Goal: Task Accomplishment & Management: Use online tool/utility

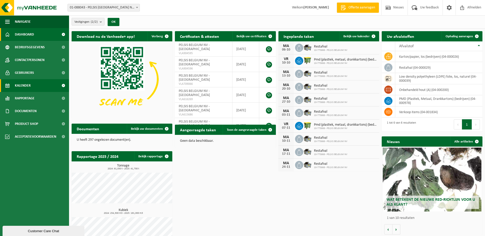
click at [23, 84] on span "Kalender" at bounding box center [23, 85] width 16 height 13
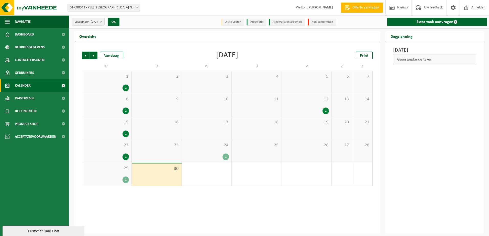
click at [126, 132] on div "1" at bounding box center [125, 134] width 6 height 7
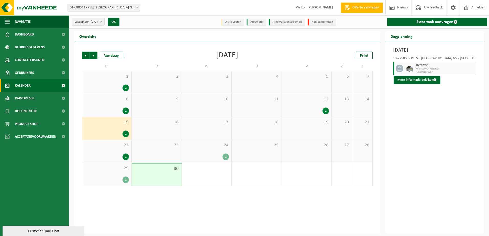
click at [224, 156] on div "1" at bounding box center [225, 157] width 6 height 7
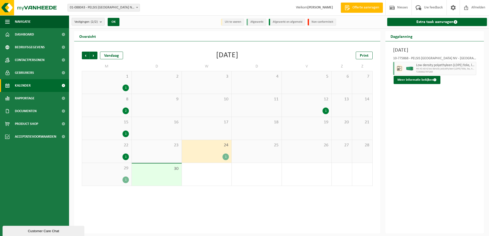
click at [327, 111] on div "1" at bounding box center [325, 111] width 6 height 7
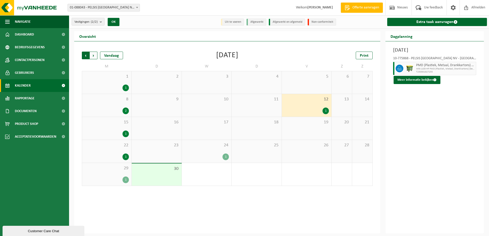
click at [93, 55] on span "Volgende" at bounding box center [94, 56] width 8 height 8
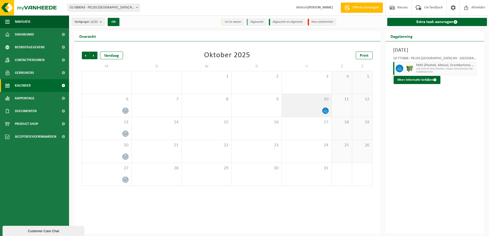
click at [327, 111] on icon at bounding box center [325, 111] width 4 height 4
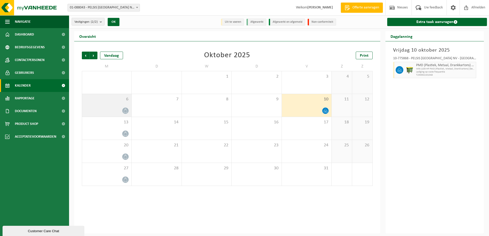
click at [126, 112] on icon at bounding box center [125, 111] width 4 height 4
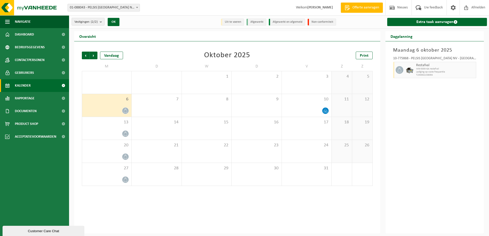
click at [25, 84] on span "Kalender" at bounding box center [23, 85] width 16 height 13
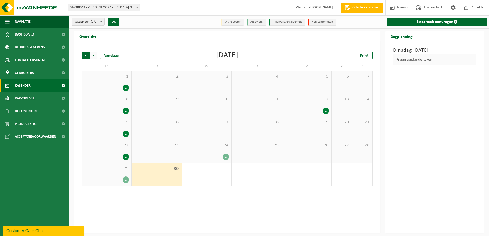
click at [94, 54] on span "Volgende" at bounding box center [94, 56] width 8 height 8
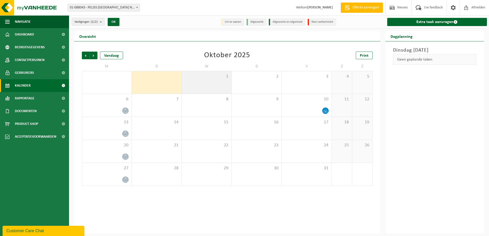
drag, startPoint x: 205, startPoint y: 83, endPoint x: 230, endPoint y: 84, distance: 25.1
click at [205, 83] on div "1" at bounding box center [207, 82] width 50 height 22
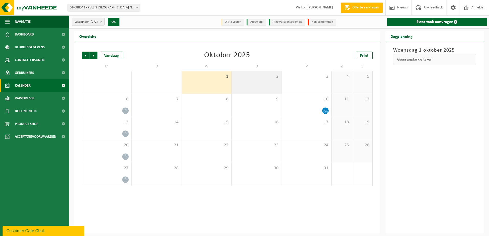
click at [252, 84] on div "2" at bounding box center [257, 82] width 50 height 22
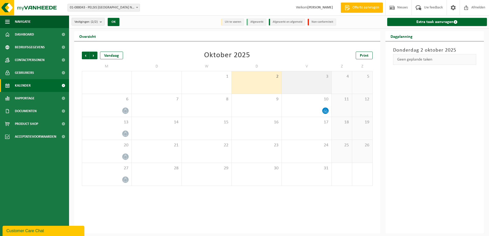
click at [304, 83] on div "3" at bounding box center [307, 82] width 50 height 22
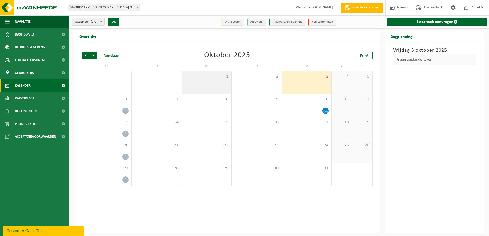
click at [207, 85] on div "1" at bounding box center [207, 82] width 50 height 22
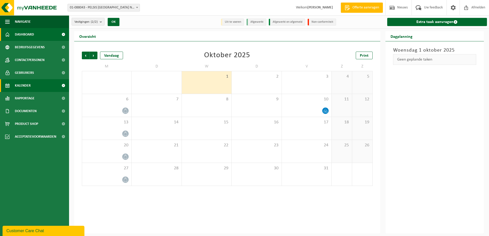
click at [24, 33] on span "Dashboard" at bounding box center [24, 34] width 19 height 13
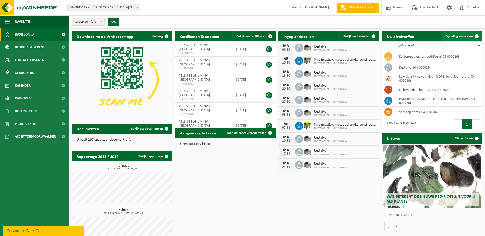
click at [460, 37] on span "Ophaling aanvragen" at bounding box center [459, 36] width 27 height 3
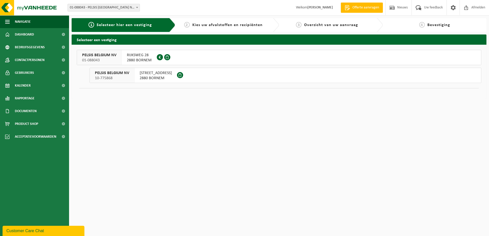
click at [122, 76] on span "10-775868" at bounding box center [112, 78] width 34 height 5
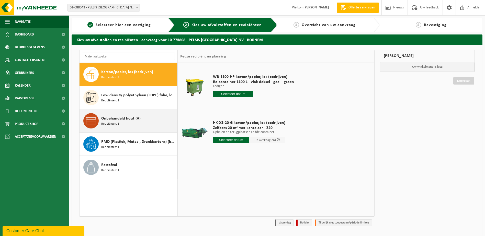
click at [141, 123] on div "Onbehandeld hout (A) Recipiënten: 1" at bounding box center [138, 120] width 75 height 15
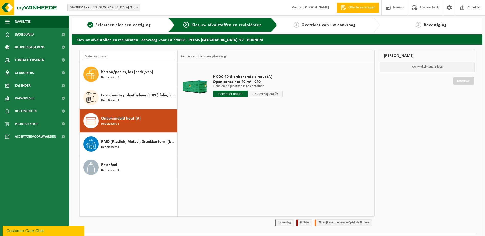
click at [233, 95] on input "text" at bounding box center [230, 94] width 35 height 6
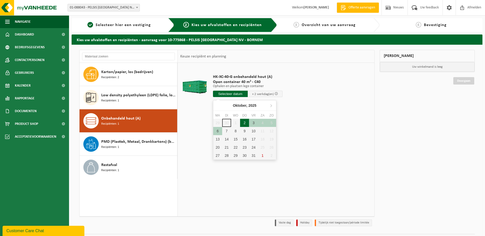
click at [245, 123] on div "2" at bounding box center [244, 123] width 9 height 8
type input "Van 2025-10-02"
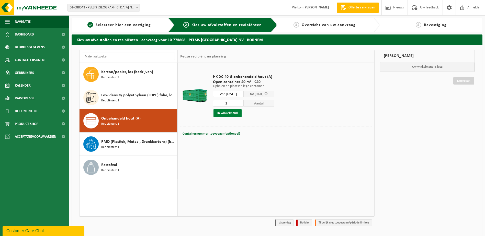
click at [235, 113] on button "In winkelmand" at bounding box center [227, 113] width 28 height 8
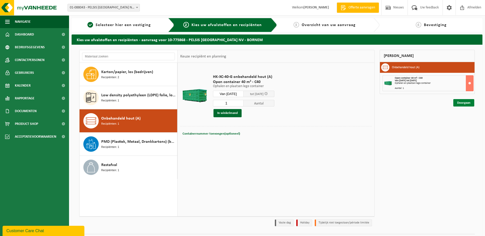
click at [463, 103] on link "Doorgaan" at bounding box center [463, 102] width 21 height 7
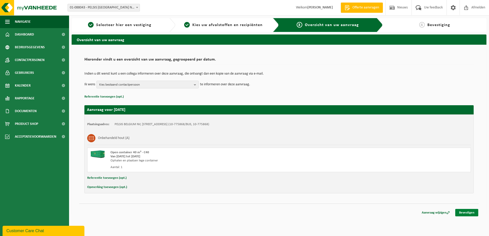
click at [471, 212] on link "Bevestigen" at bounding box center [466, 212] width 23 height 7
